Goal: Task Accomplishment & Management: Use online tool/utility

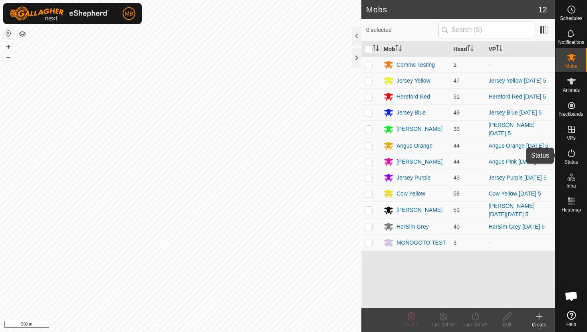
click at [570, 152] on icon at bounding box center [572, 154] width 10 height 10
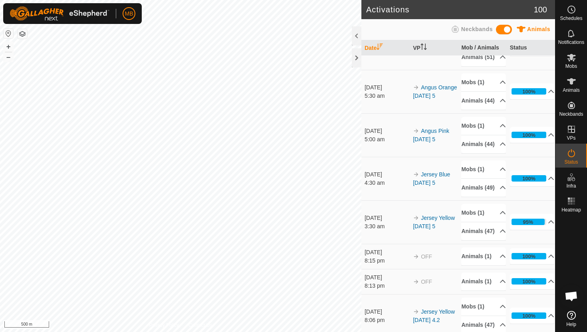
scroll to position [248, 0]
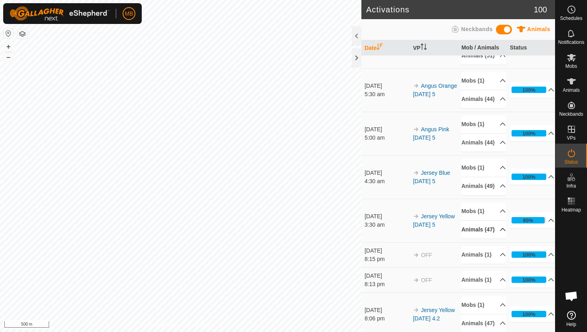
click at [499, 239] on p-accordion-header "Animals (47)" at bounding box center [483, 230] width 45 height 18
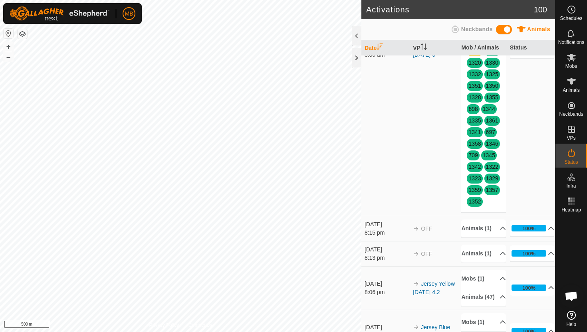
scroll to position [564, 0]
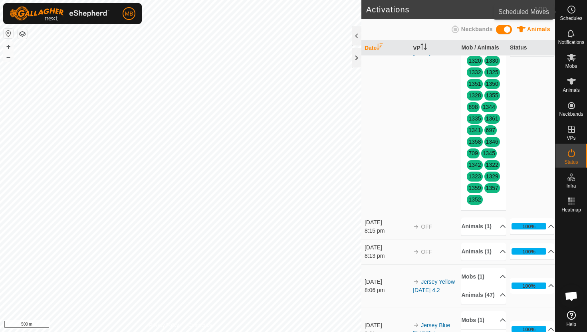
click at [574, 12] on circle at bounding box center [571, 9] width 7 height 7
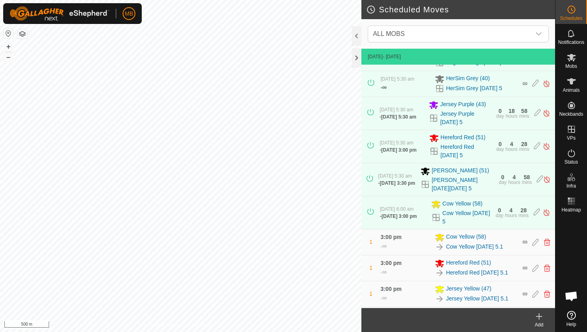
scroll to position [163, 0]
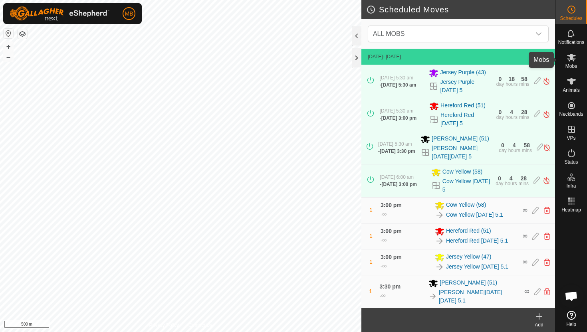
click at [572, 61] on icon at bounding box center [572, 58] width 10 height 10
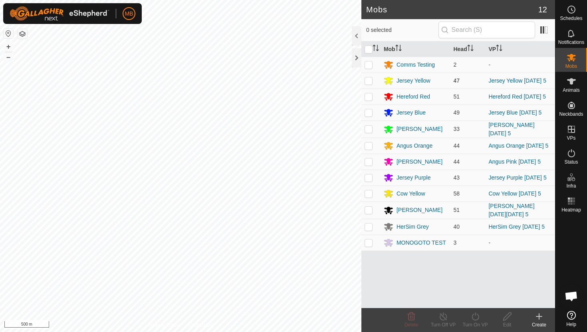
click at [371, 81] on p-checkbox at bounding box center [369, 81] width 8 height 6
checkbox input "true"
click at [475, 315] on icon at bounding box center [476, 317] width 10 height 10
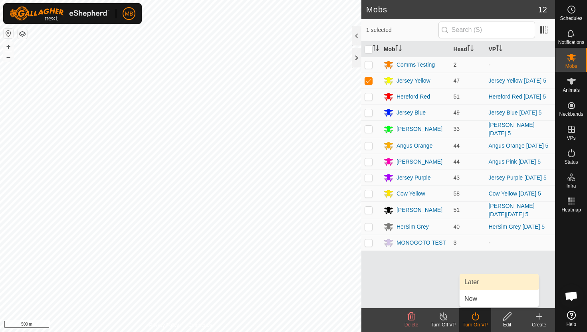
click at [468, 283] on link "Later" at bounding box center [499, 282] width 79 height 16
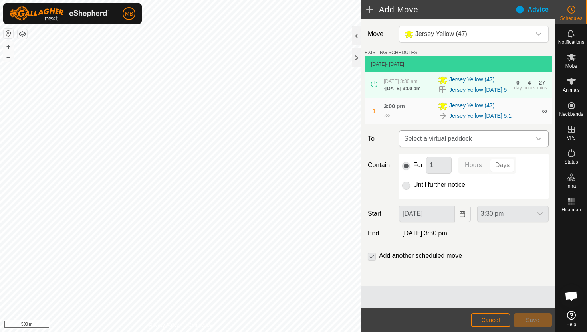
click at [534, 143] on div "dropdown trigger" at bounding box center [539, 139] width 16 height 16
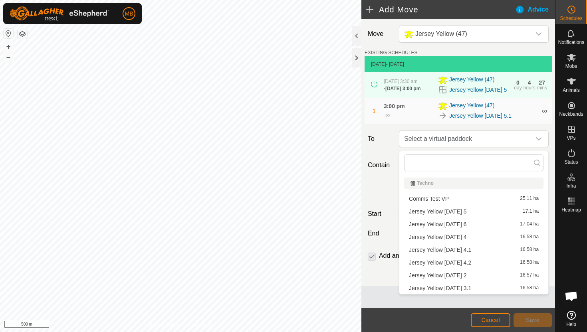
click at [481, 222] on li "Jersey Yellow [DATE] 6 17.04 ha" at bounding box center [473, 225] width 139 height 12
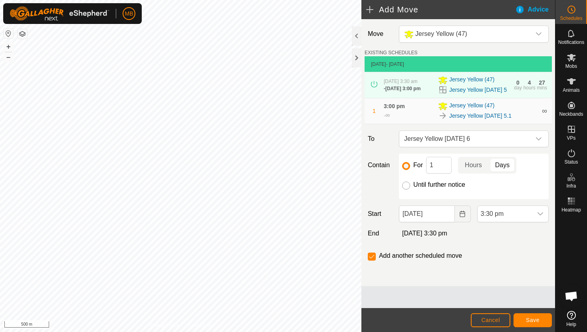
click at [407, 190] on input "Until further notice" at bounding box center [406, 186] width 8 height 8
radio input "true"
checkbox input "false"
click at [529, 217] on span "3:30 pm" at bounding box center [505, 214] width 55 height 16
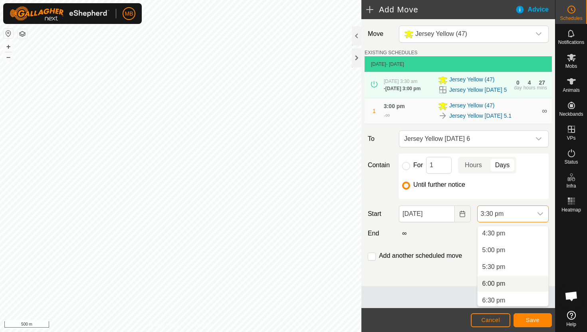
scroll to position [552, 0]
click at [521, 254] on li "5:00 pm" at bounding box center [513, 252] width 71 height 16
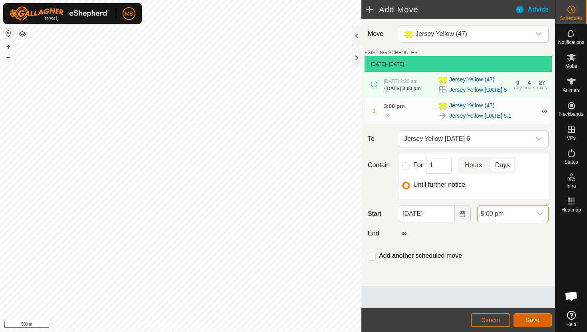
click at [540, 318] on button "Save" at bounding box center [533, 321] width 38 height 14
